Goal: Navigation & Orientation: Find specific page/section

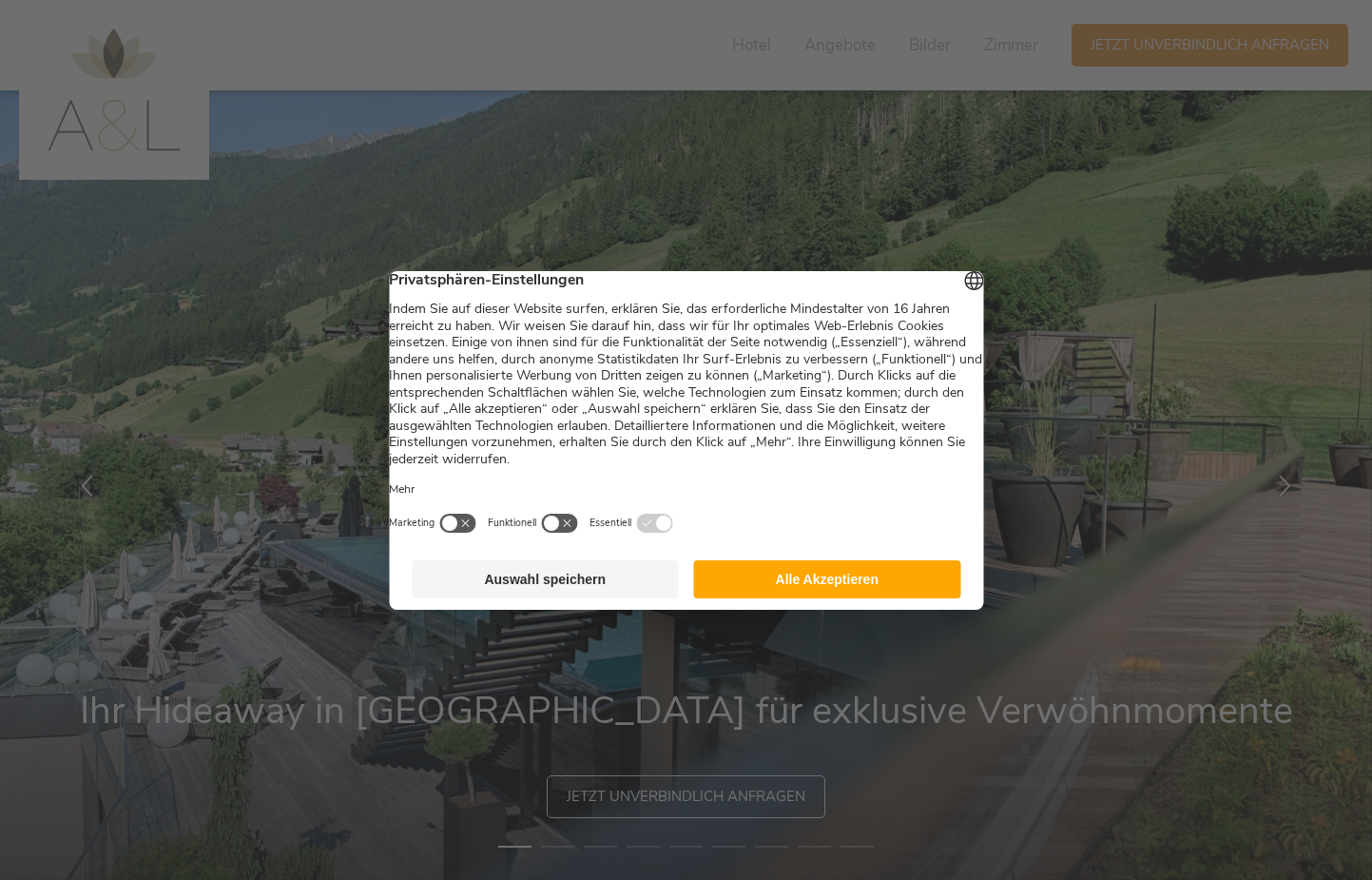
click at [728, 599] on button "Alle Akzeptieren" at bounding box center [828, 579] width 268 height 38
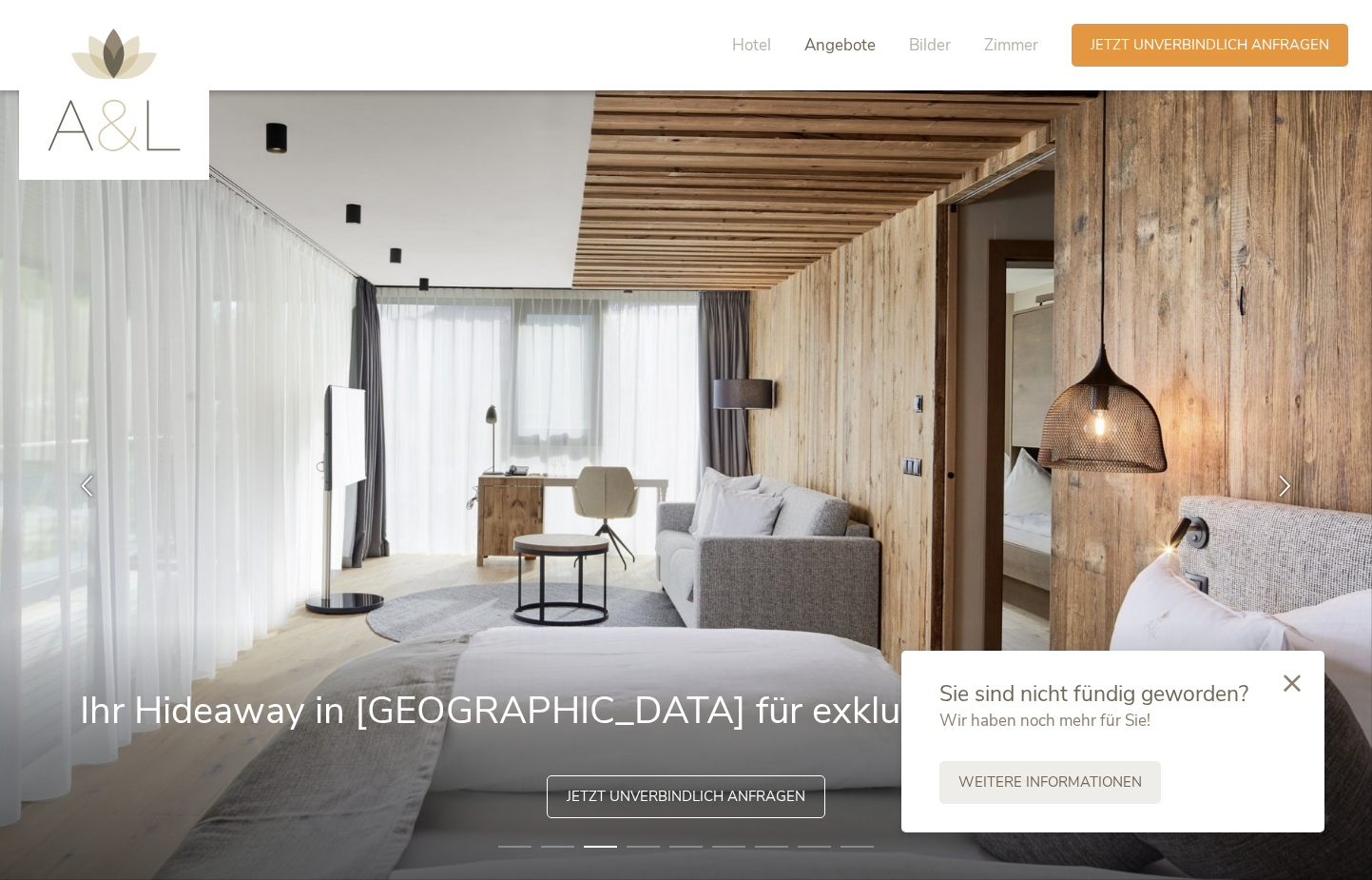
click at [837, 45] on span "Angebote" at bounding box center [840, 45] width 71 height 21
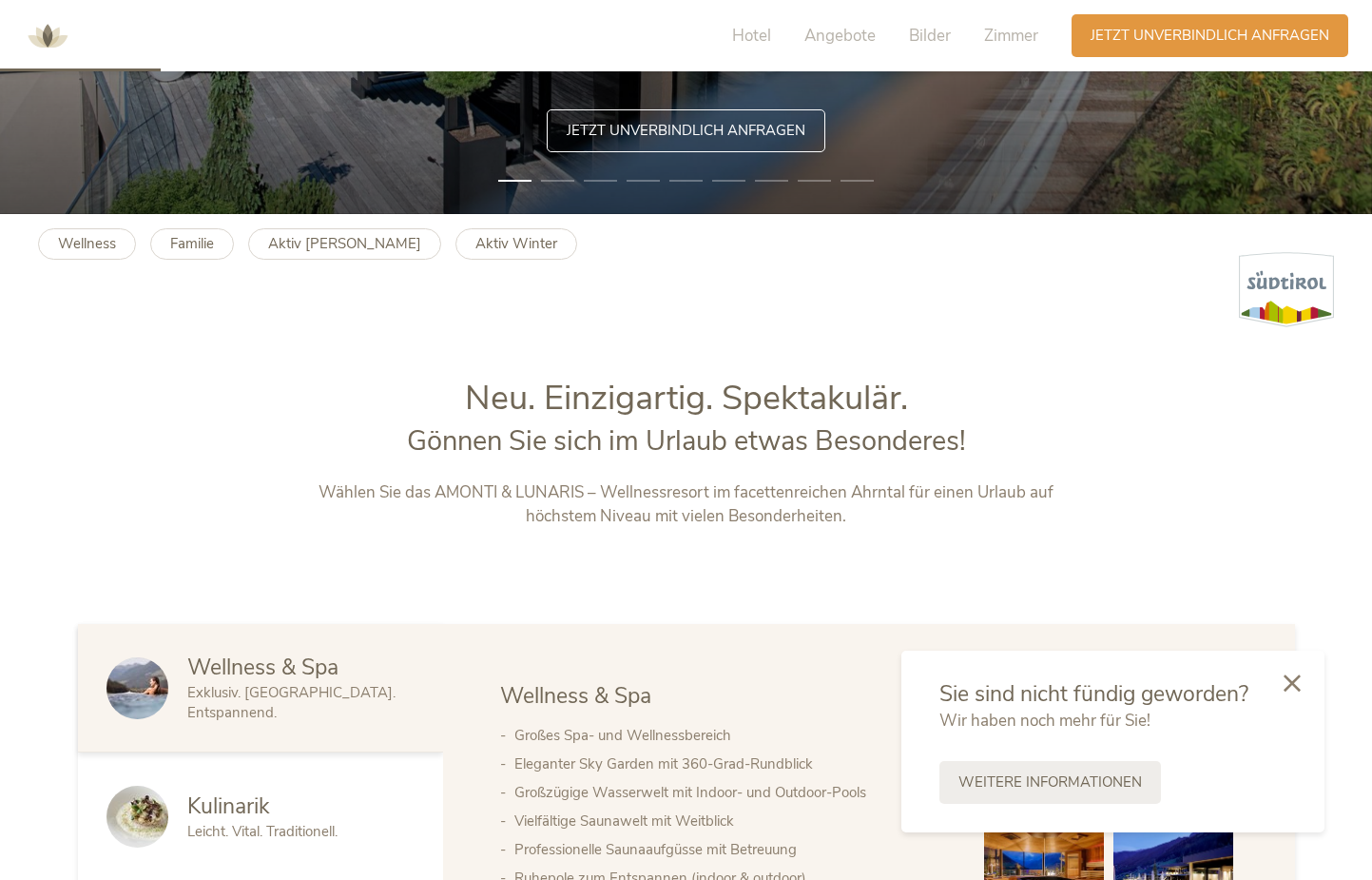
scroll to position [190, 0]
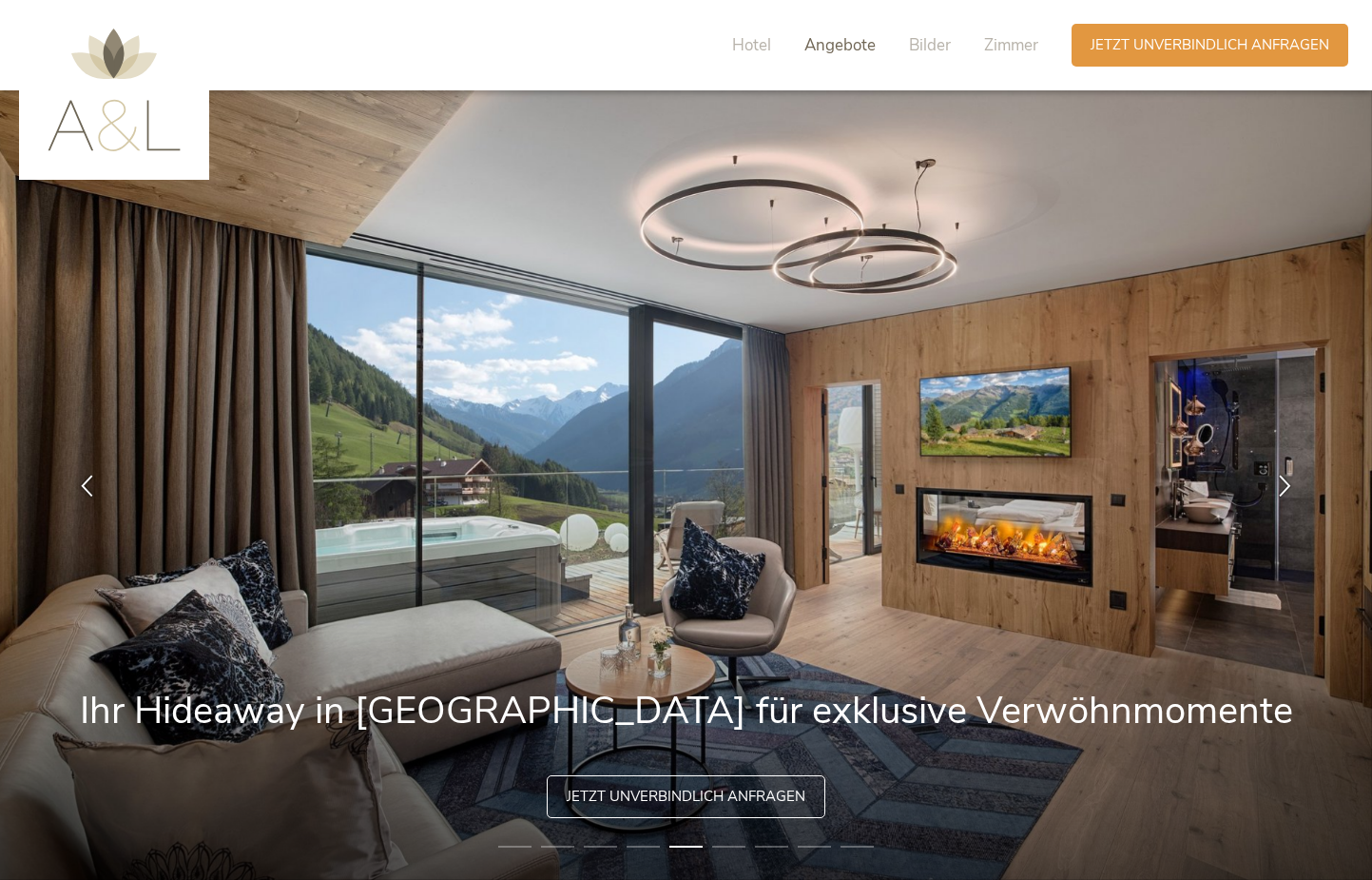
click at [826, 50] on span "Angebote" at bounding box center [840, 45] width 71 height 21
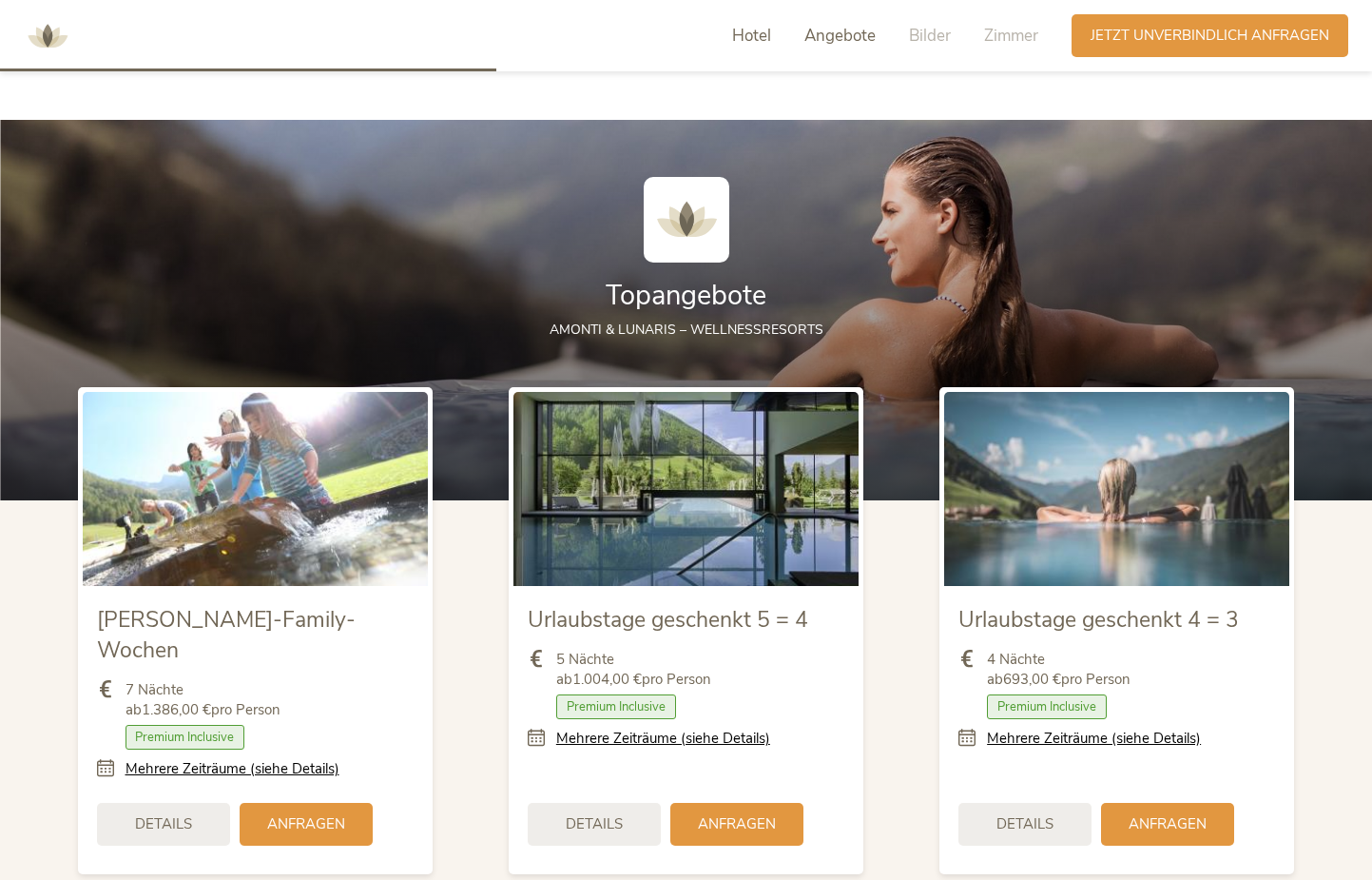
scroll to position [2075, 0]
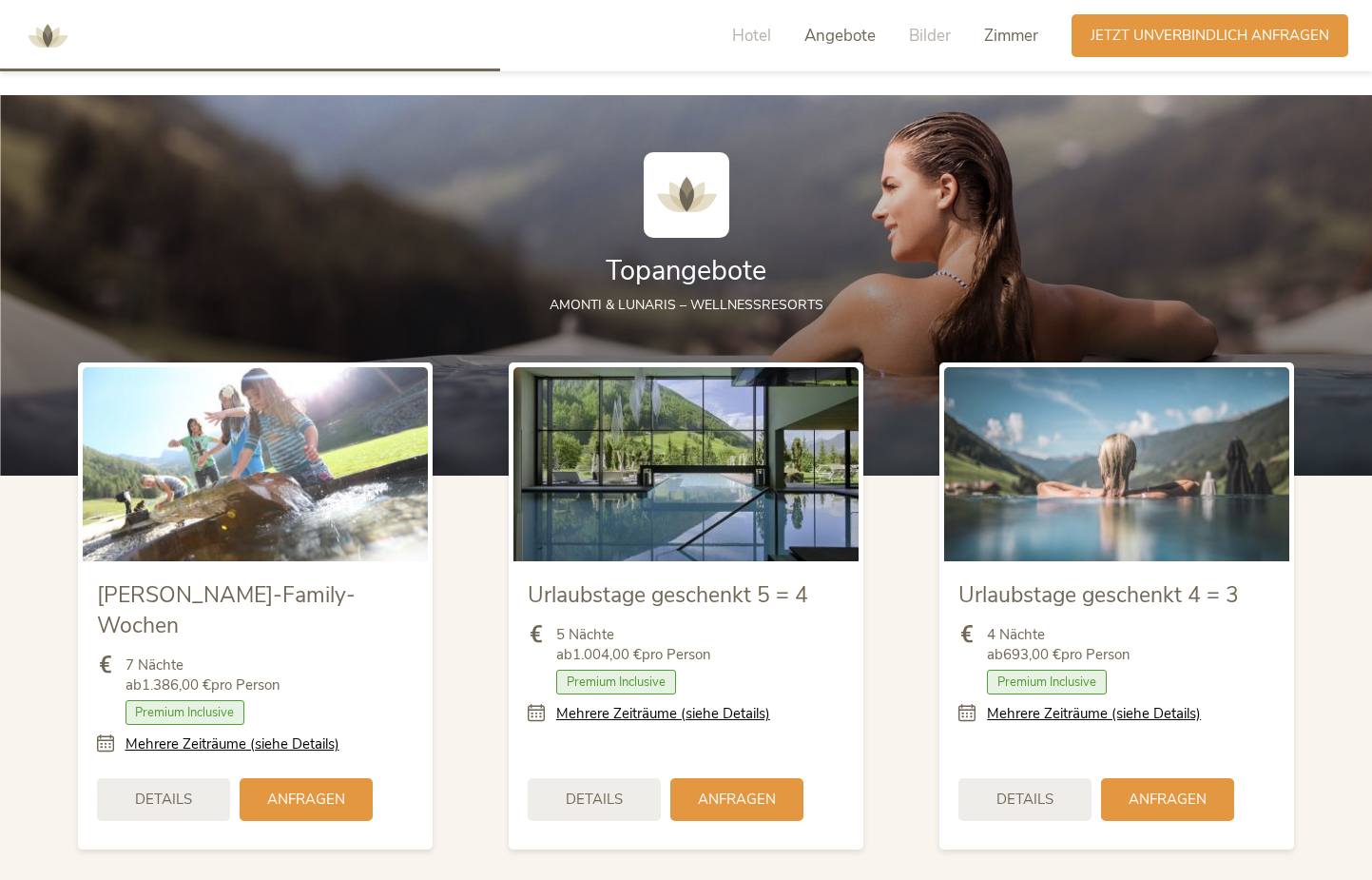
click at [1007, 36] on span "Zimmer" at bounding box center [1012, 35] width 55 height 21
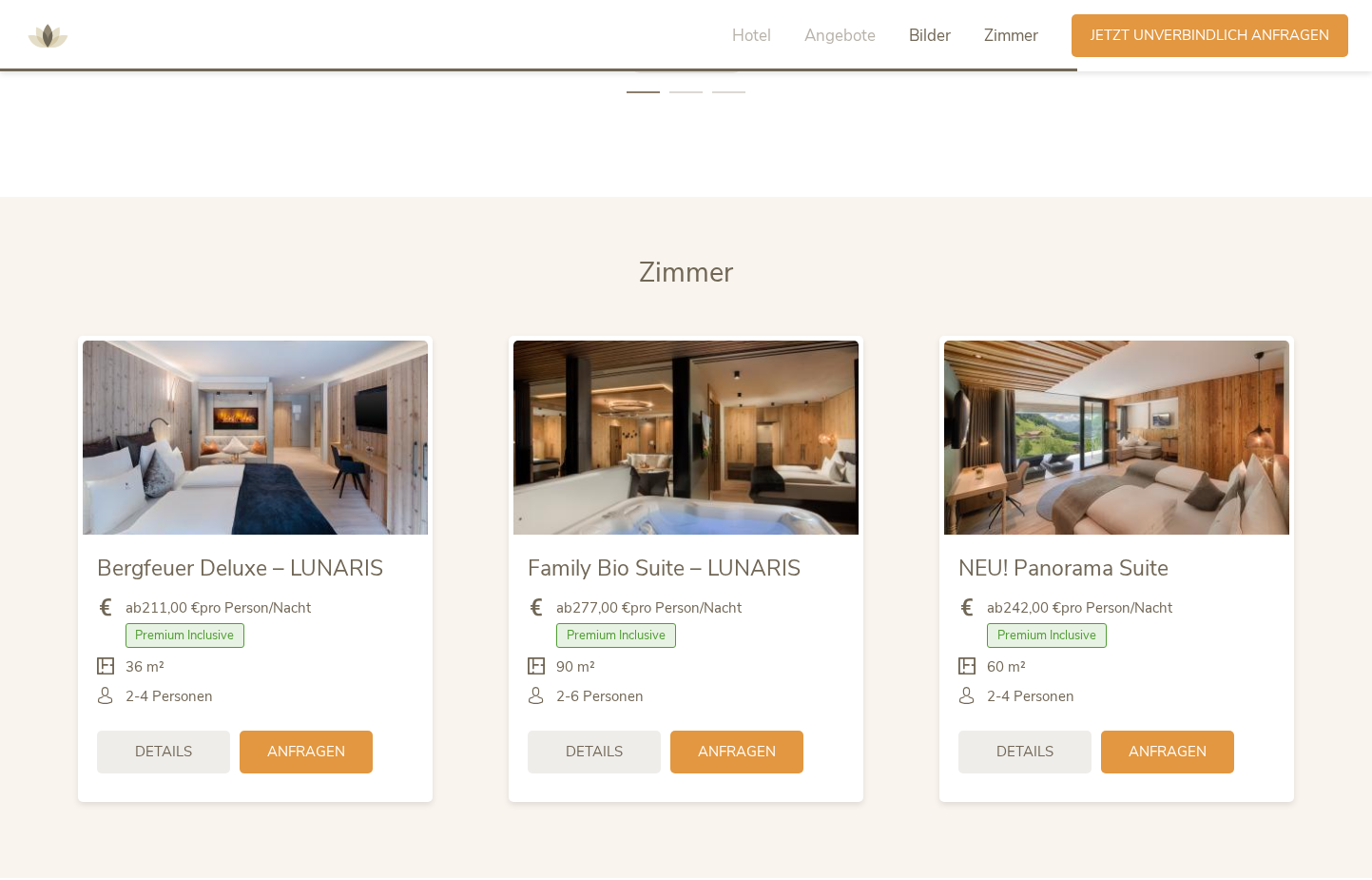
scroll to position [4497, 0]
